Goal: Task Accomplishment & Management: Use online tool/utility

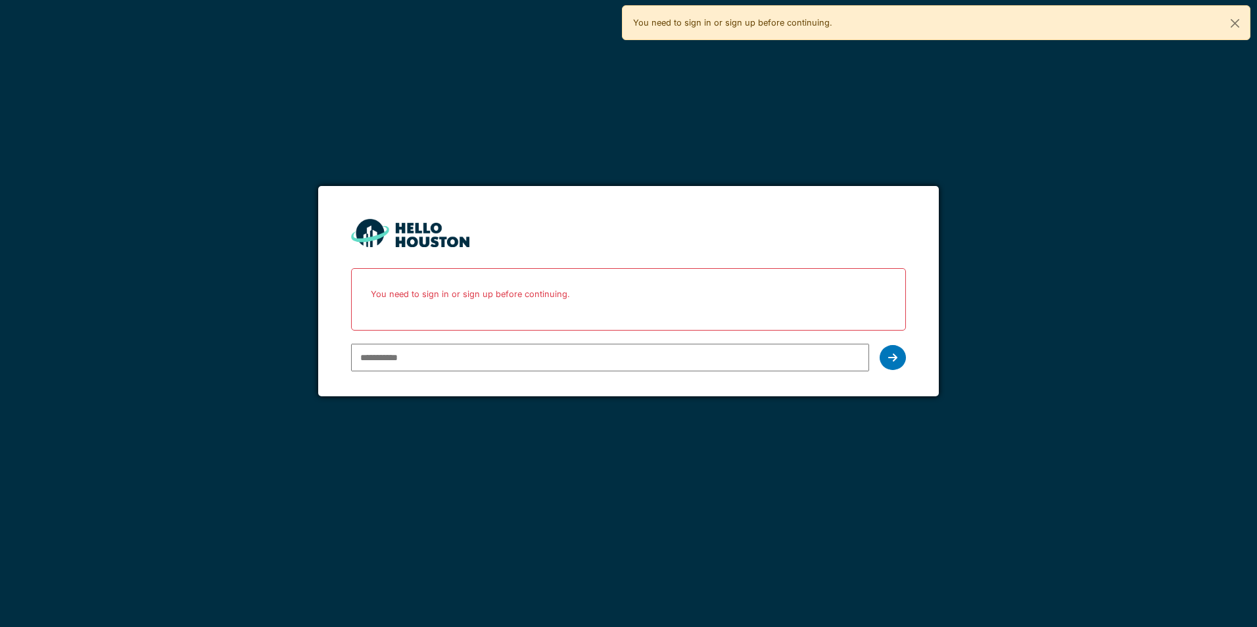
click at [747, 359] on input "email" at bounding box center [609, 358] width 517 height 28
click at [387, 356] on input "email" at bounding box center [609, 358] width 517 height 28
type input "**********"
click at [890, 360] on icon at bounding box center [892, 357] width 9 height 11
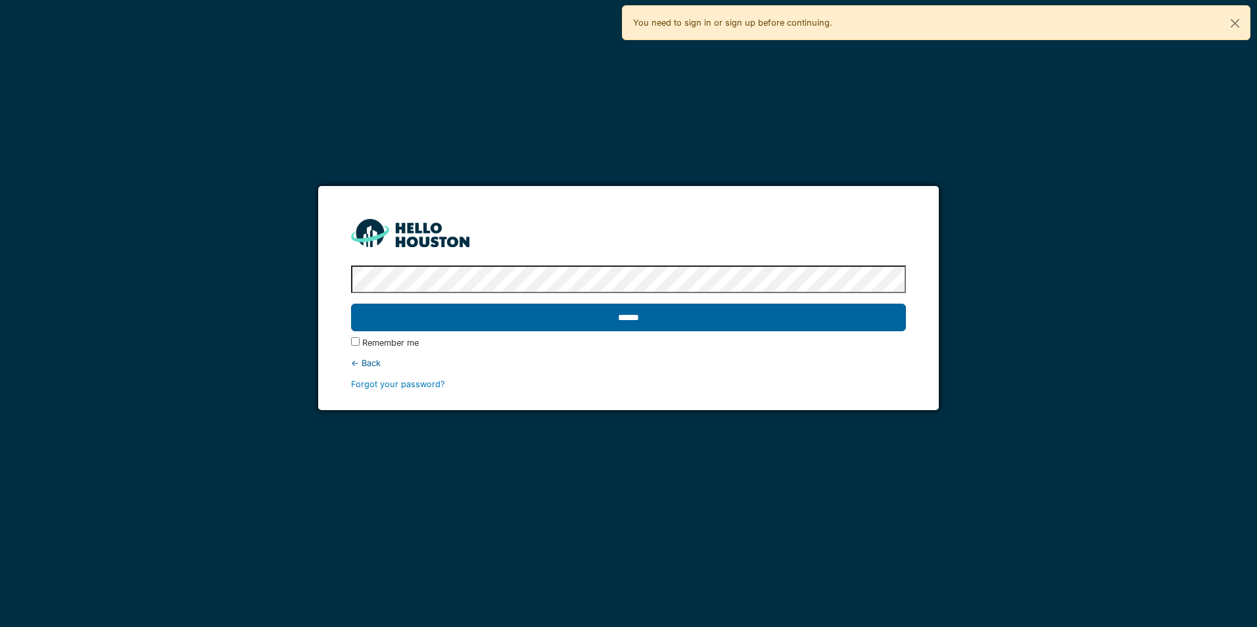
click at [423, 321] on input "******" at bounding box center [628, 318] width 554 height 28
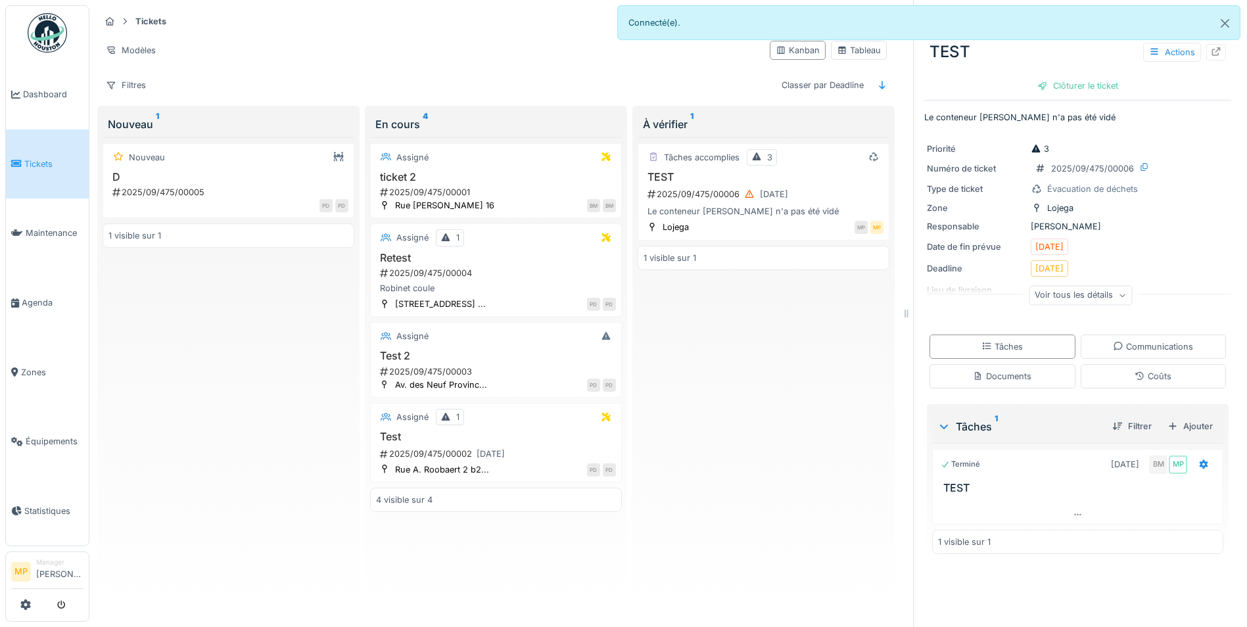
click at [1099, 296] on div "Voir tous les détails" at bounding box center [1080, 295] width 103 height 19
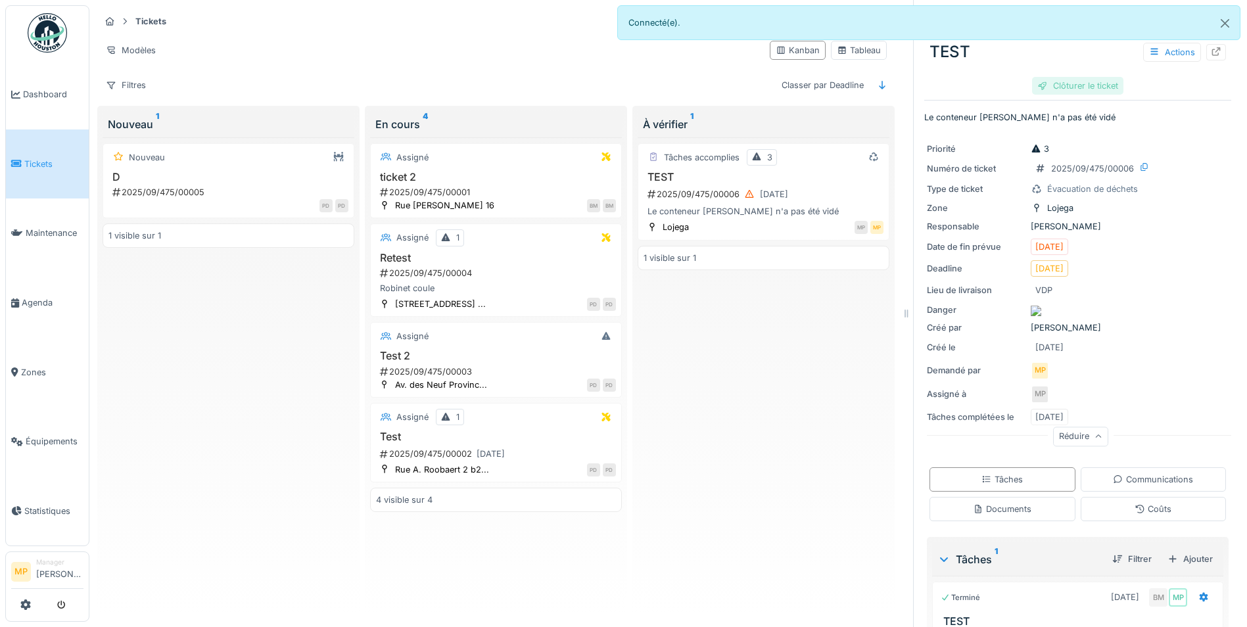
click at [1065, 84] on div "Clôturer le ticket" at bounding box center [1077, 86] width 91 height 18
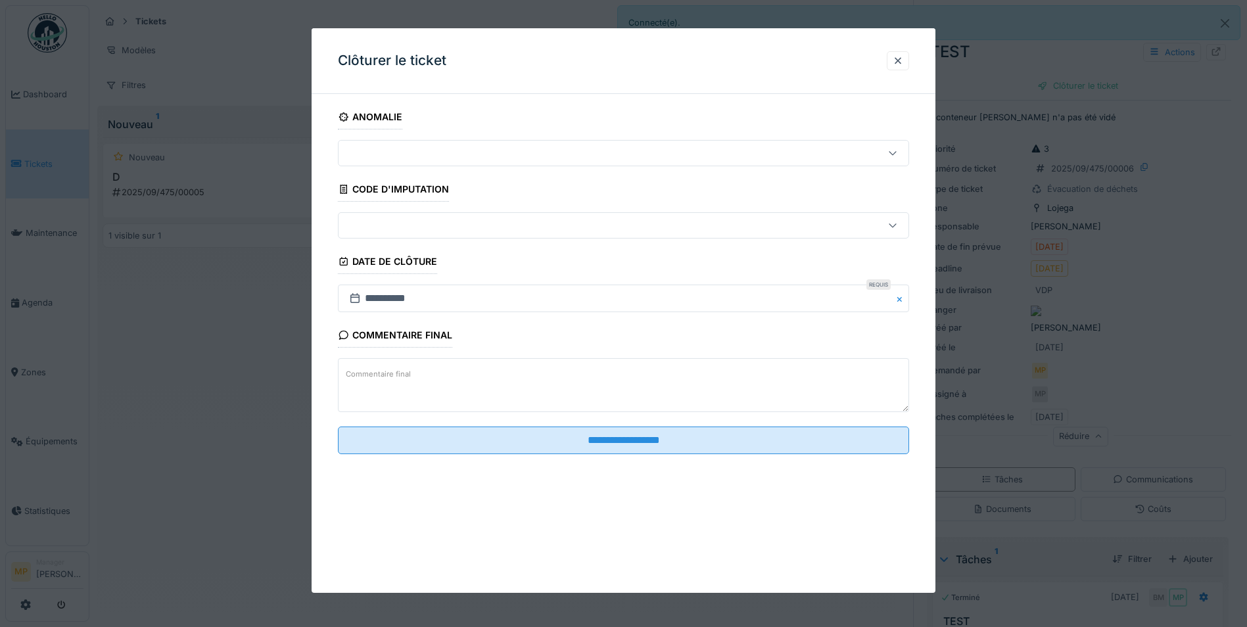
click at [454, 146] on div at bounding box center [590, 153] width 492 height 14
click at [457, 141] on div at bounding box center [623, 153] width 571 height 26
click at [438, 378] on textarea "Commentaire final" at bounding box center [623, 385] width 571 height 54
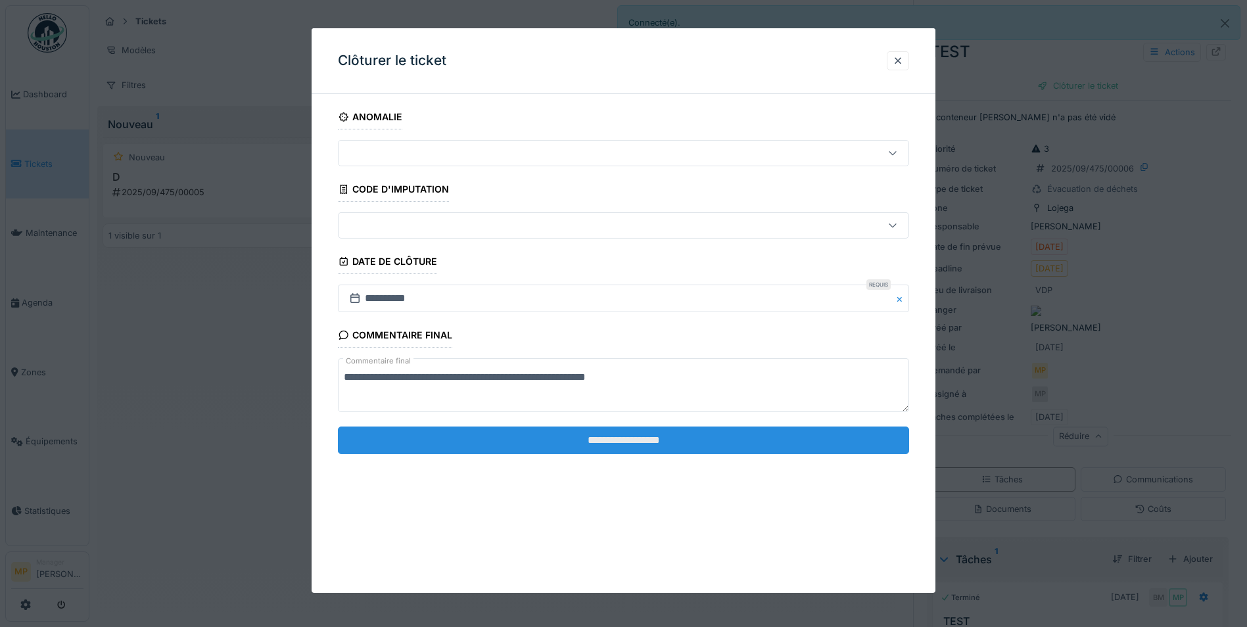
type textarea "**********"
click at [617, 442] on input "**********" at bounding box center [623, 441] width 571 height 28
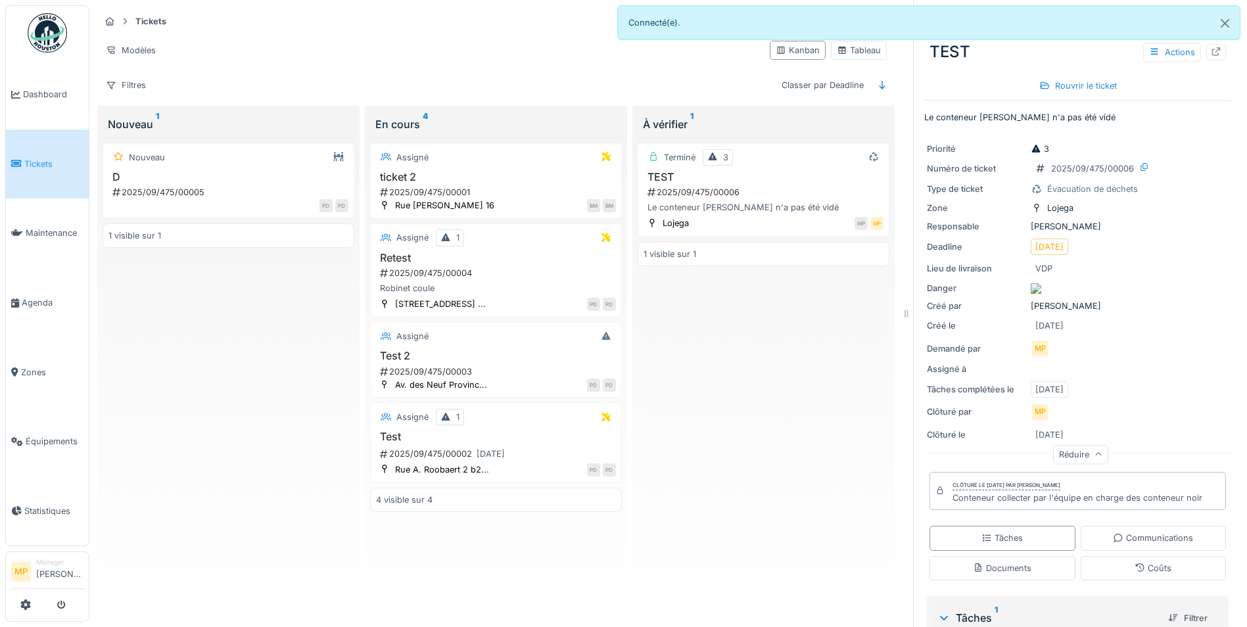
click at [674, 122] on div "À vérifier 1" at bounding box center [763, 124] width 241 height 16
click at [708, 154] on icon at bounding box center [712, 156] width 11 height 9
click at [852, 55] on div "Tableau" at bounding box center [859, 50] width 44 height 12
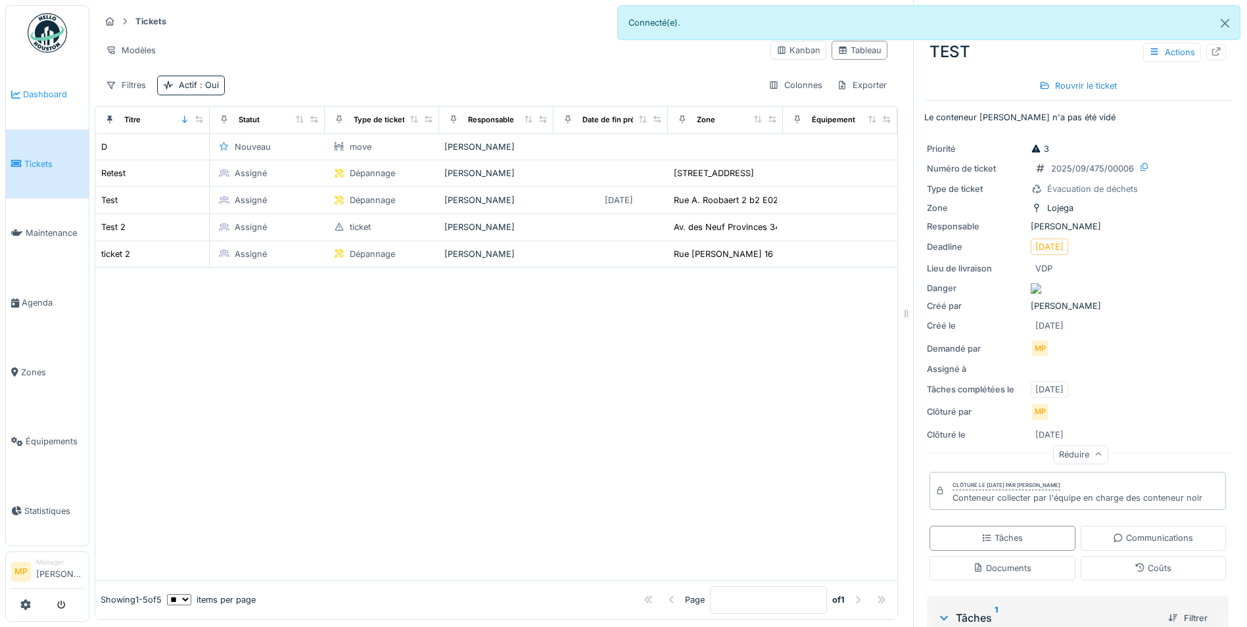
click at [23, 90] on li "Dashboard" at bounding box center [47, 94] width 72 height 12
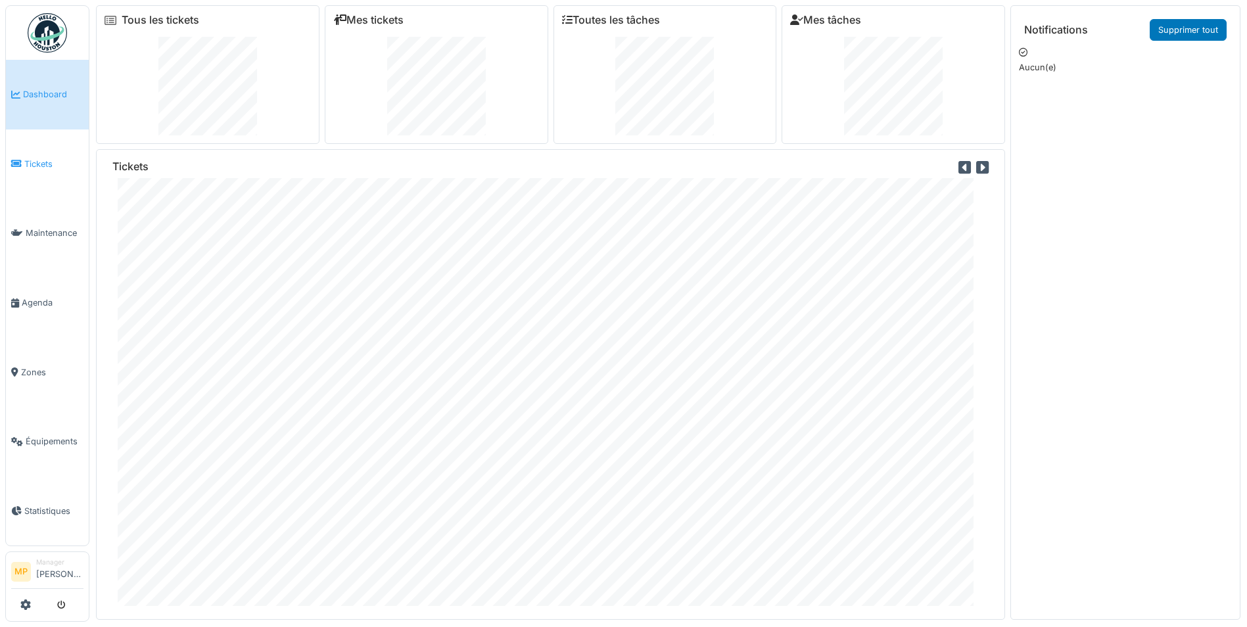
click at [43, 154] on link "Tickets" at bounding box center [47, 164] width 83 height 70
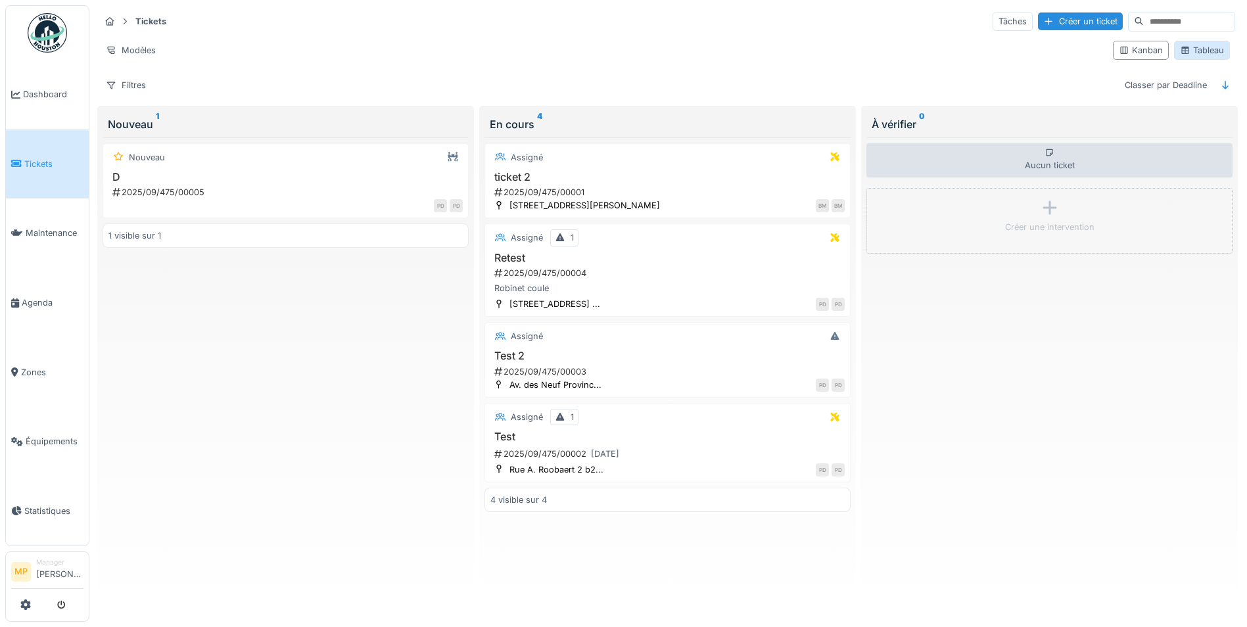
click at [1208, 49] on div "Tableau" at bounding box center [1202, 50] width 44 height 12
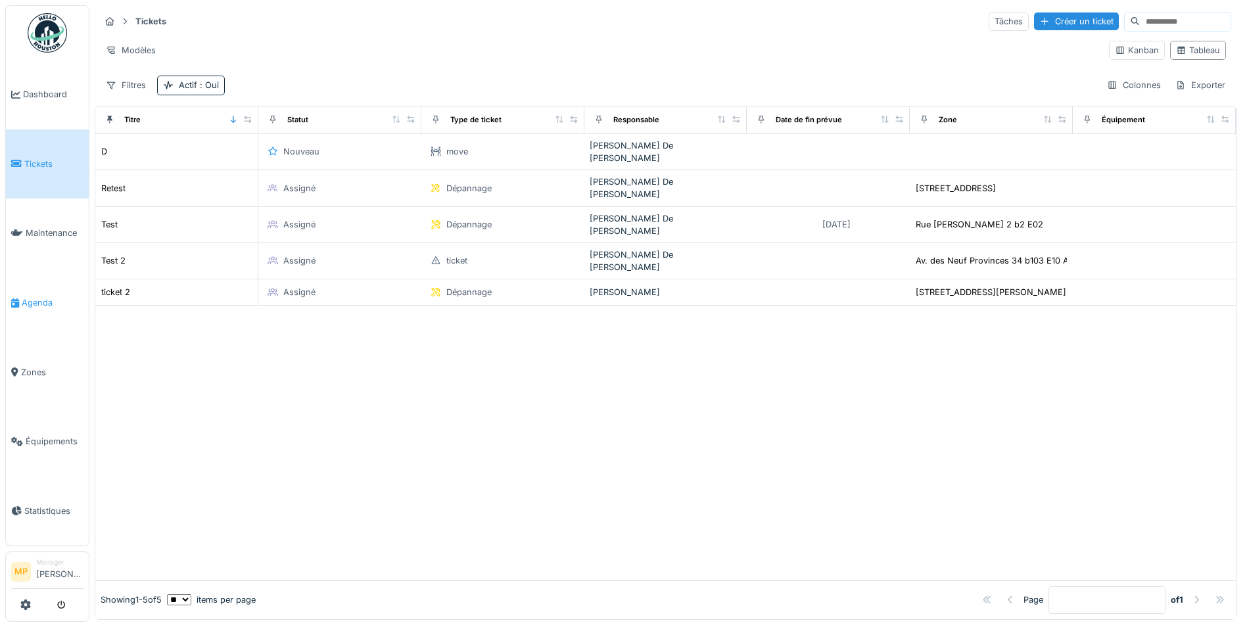
click at [48, 296] on span "Agenda" at bounding box center [53, 302] width 62 height 12
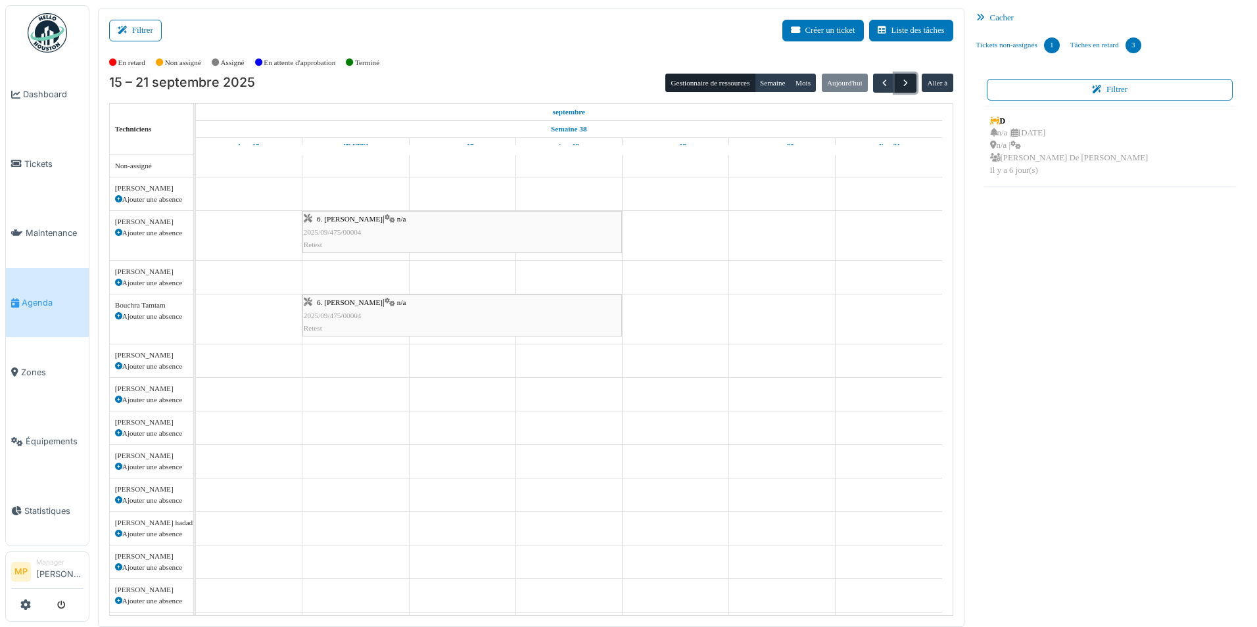
click at [912, 82] on button "button" at bounding box center [905, 83] width 22 height 19
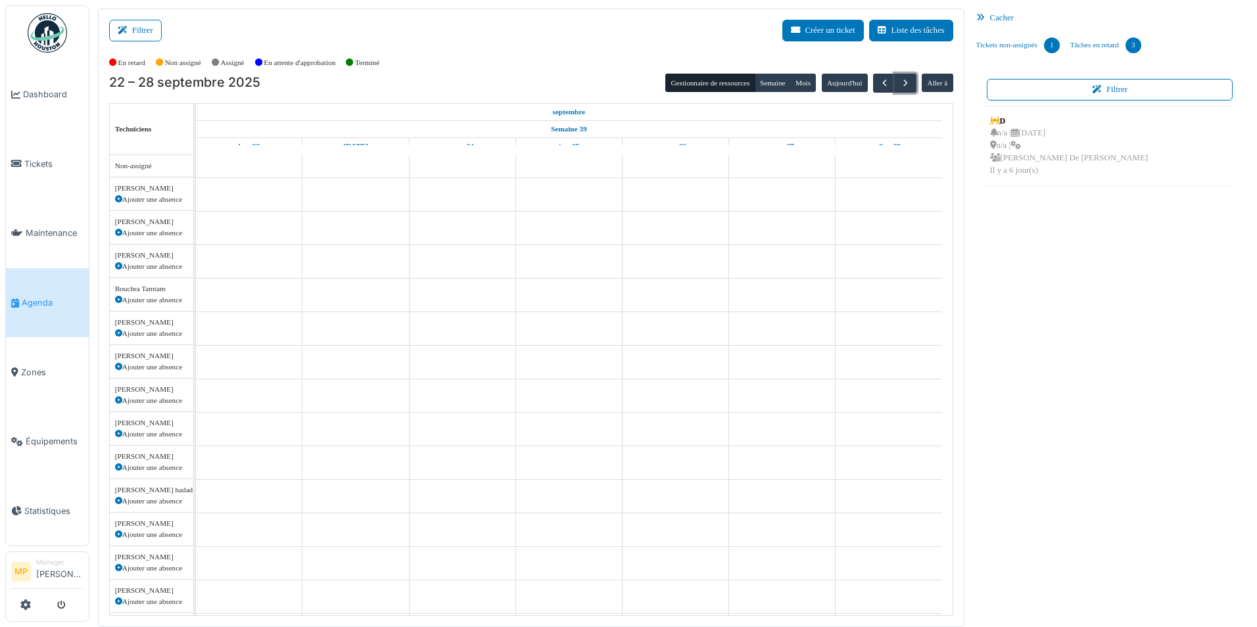
scroll to position [344, 0]
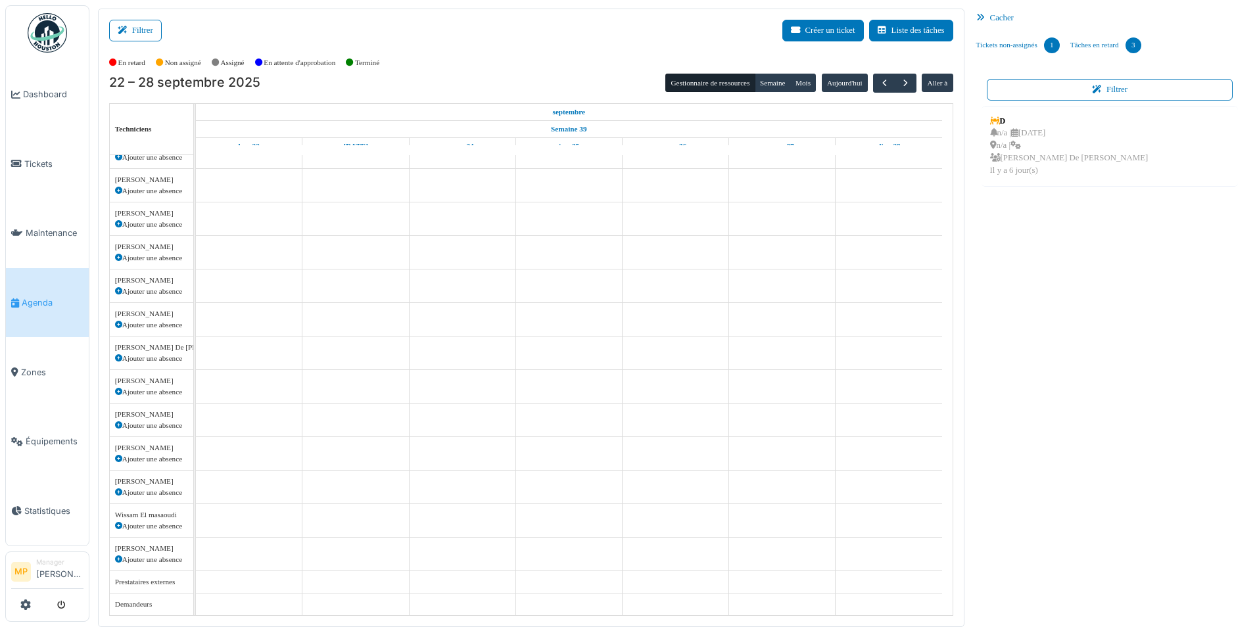
click at [146, 604] on div "Demandeurs" at bounding box center [151, 604] width 73 height 11
click at [147, 584] on div "Prestataires externes" at bounding box center [151, 581] width 73 height 11
click at [816, 34] on button "Créer un ticket" at bounding box center [822, 31] width 81 height 22
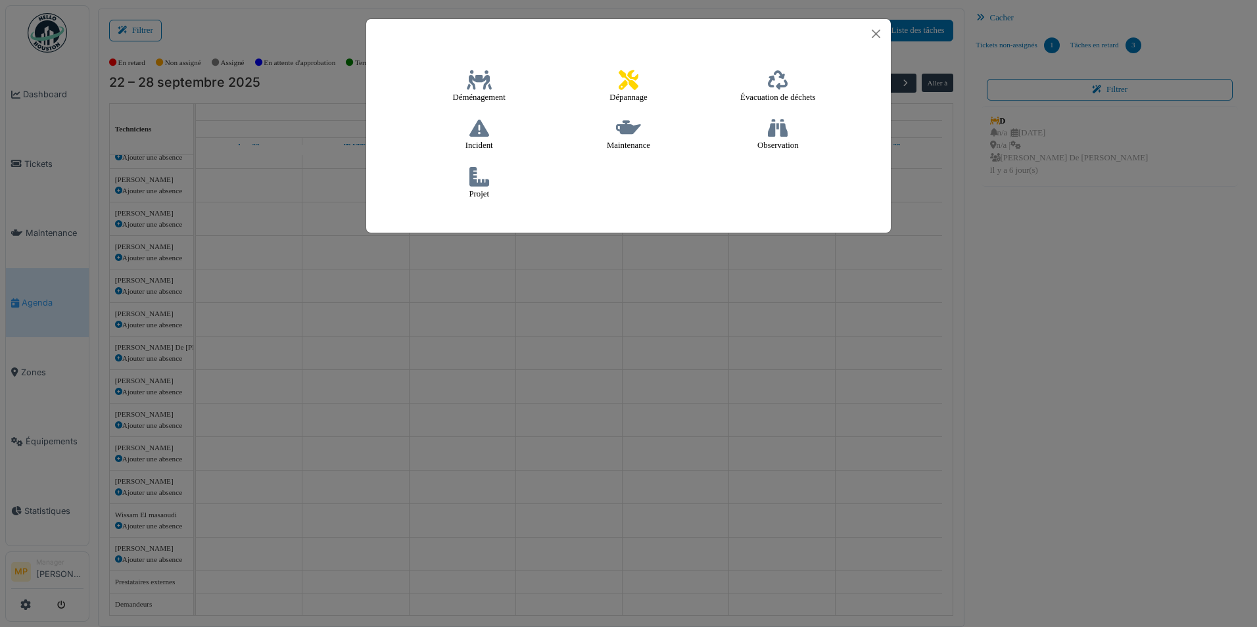
click at [634, 132] on icon at bounding box center [628, 128] width 25 height 20
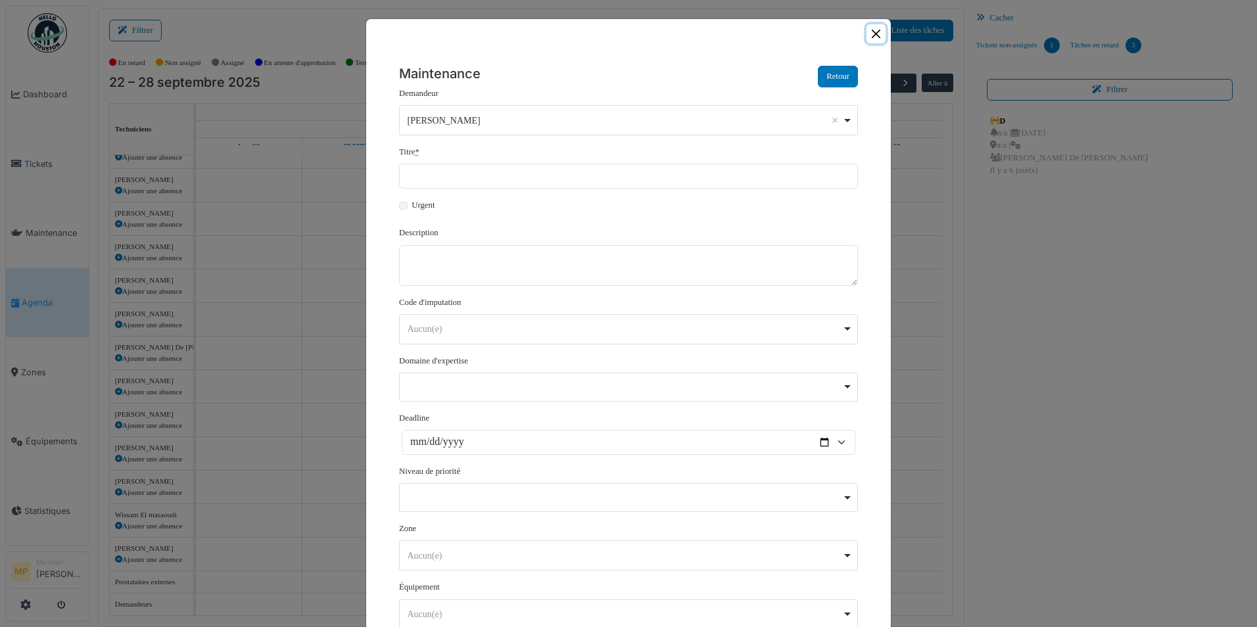
click at [875, 37] on button "Close" at bounding box center [875, 33] width 19 height 19
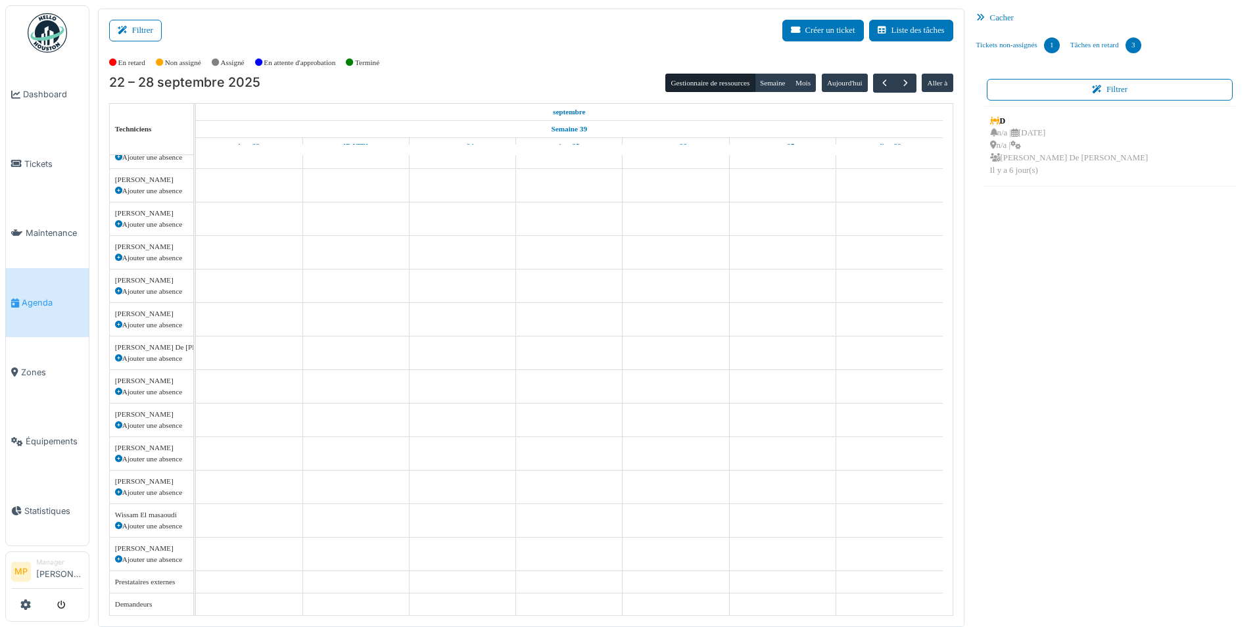
scroll to position [340, 0]
